Goal: Task Accomplishment & Management: Complete application form

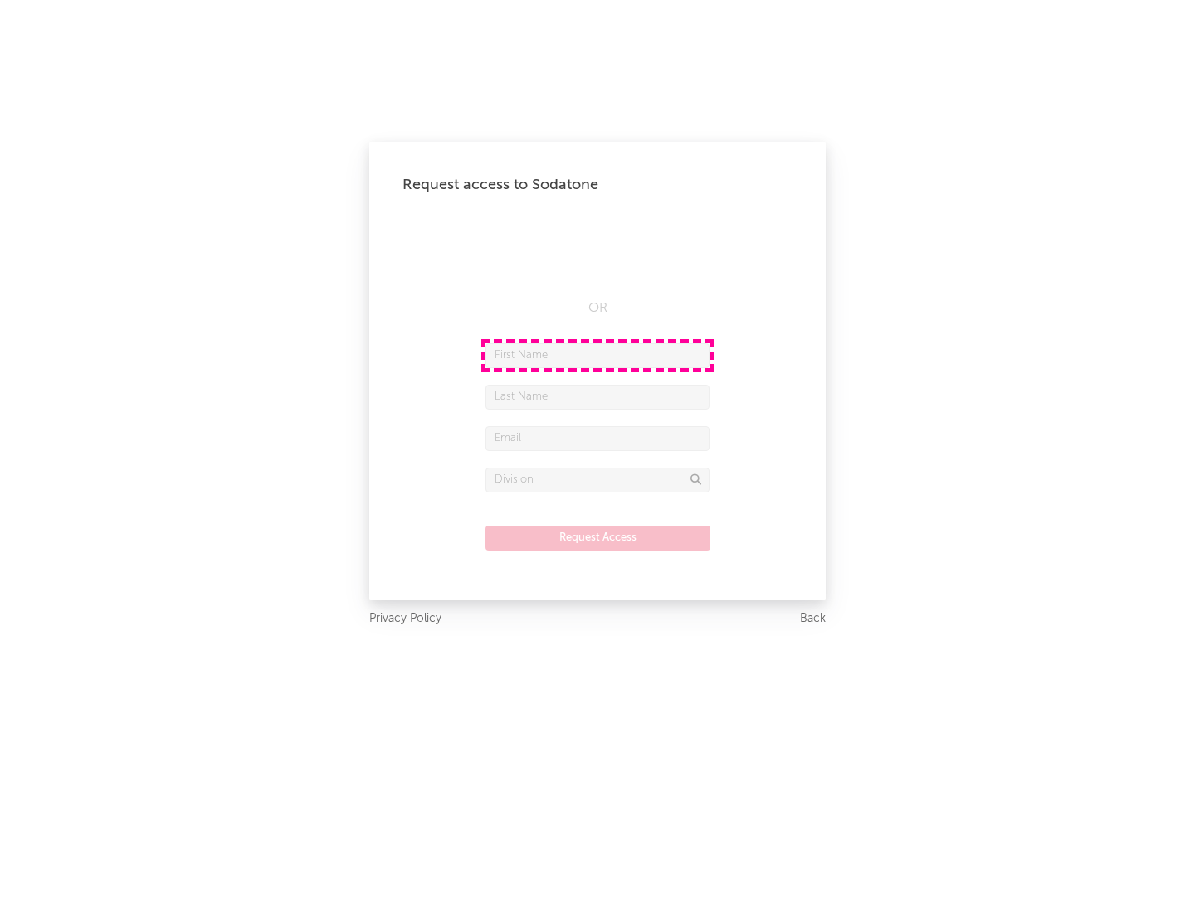
click at [597, 355] on input "text" at bounding box center [597, 355] width 224 height 25
type input "[PERSON_NAME]"
click at [597, 397] on input "text" at bounding box center [597, 397] width 224 height 25
type input "[PERSON_NAME]"
click at [597, 438] on input "text" at bounding box center [597, 438] width 224 height 25
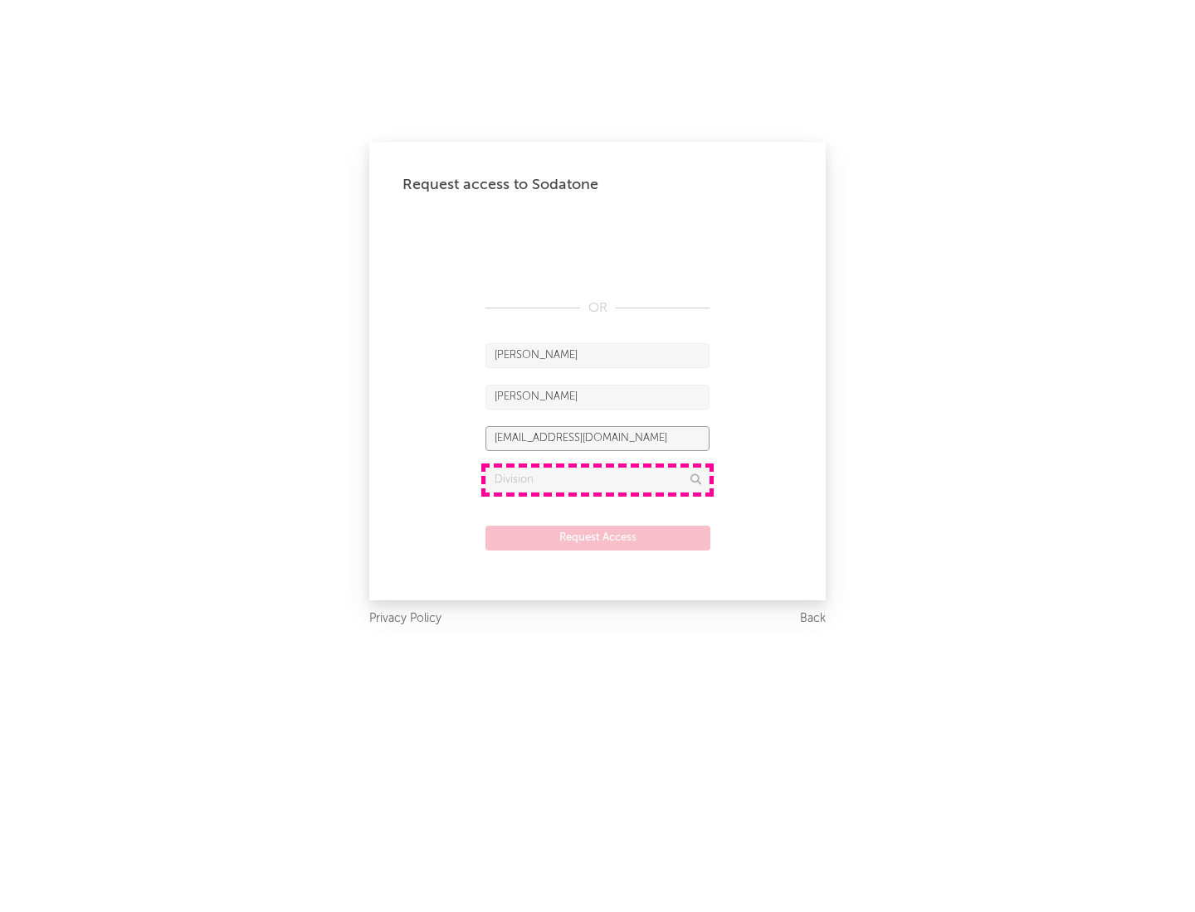
type input "[EMAIL_ADDRESS][DOMAIN_NAME]"
click at [597, 479] on input "text" at bounding box center [597, 480] width 224 height 25
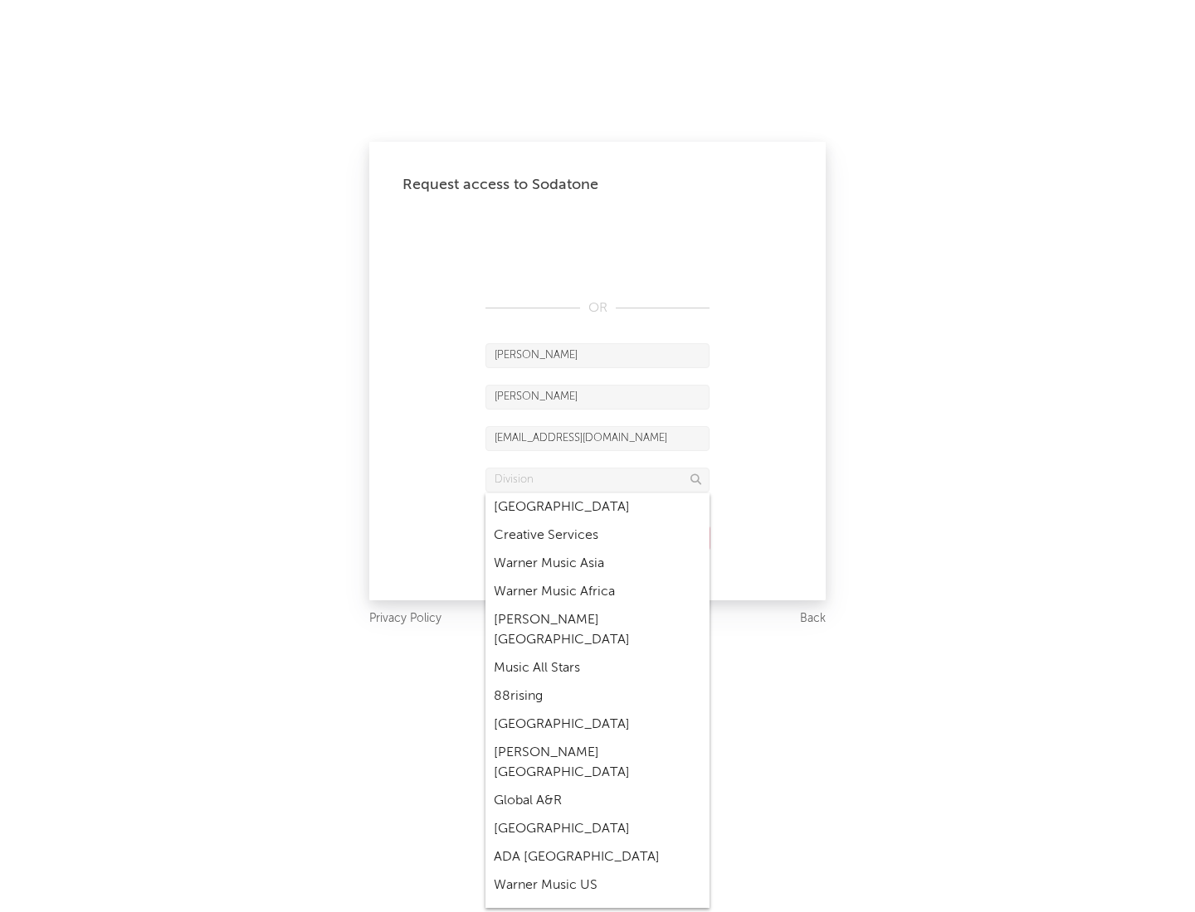
click at [597, 655] on div "Music All Stars" at bounding box center [597, 669] width 224 height 28
type input "Music All Stars"
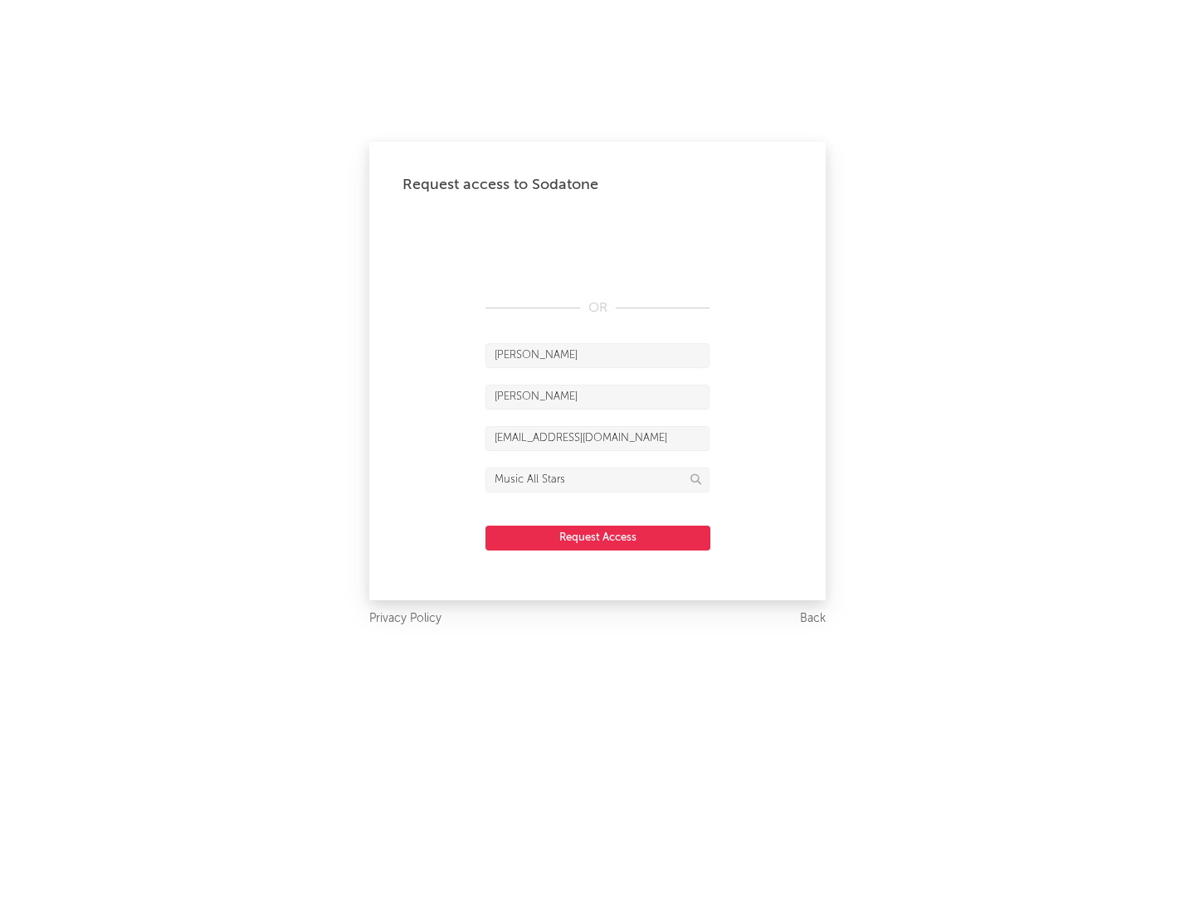
click at [597, 538] on button "Request Access" at bounding box center [597, 538] width 225 height 25
